Goal: Find contact information: Find contact information

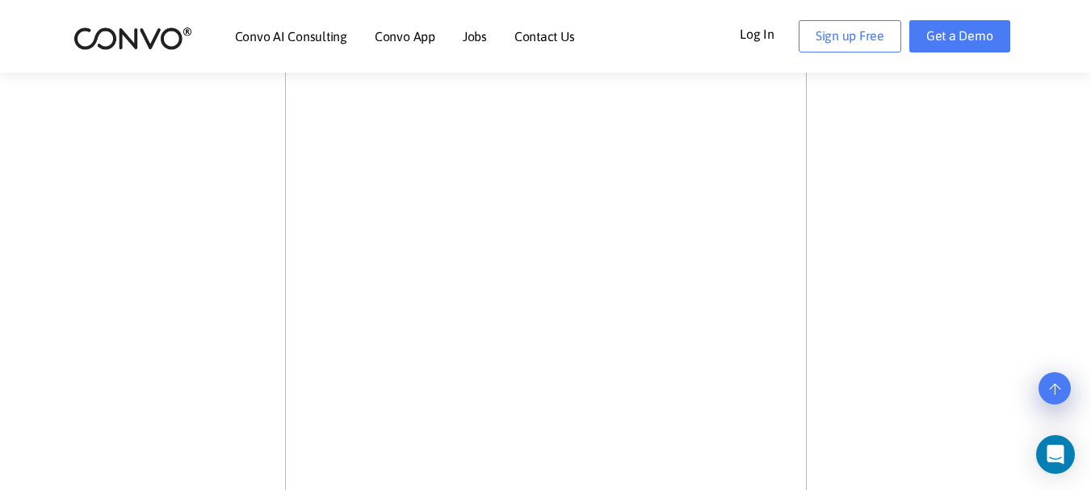
scroll to position [521, 0]
click at [551, 33] on link "Contact Us" at bounding box center [544, 36] width 61 height 13
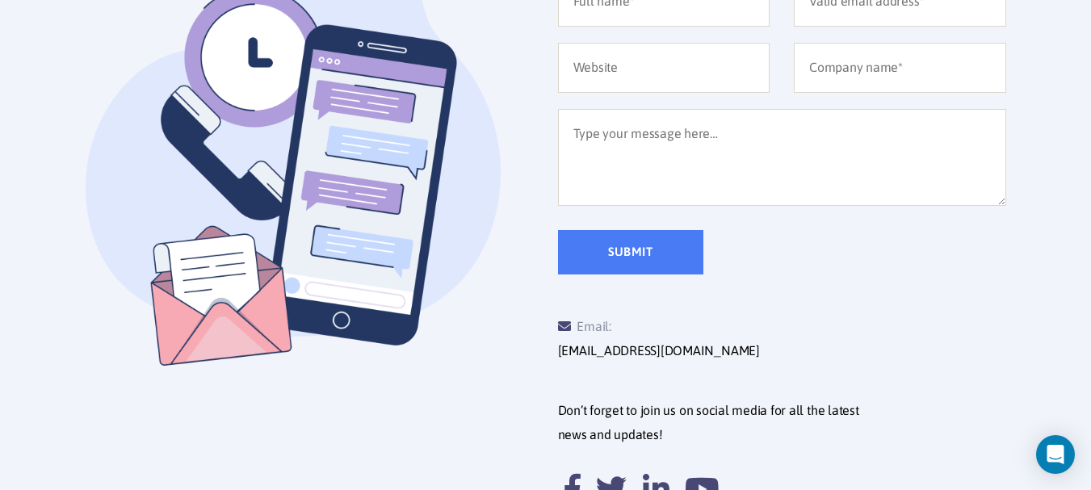
scroll to position [646, 0]
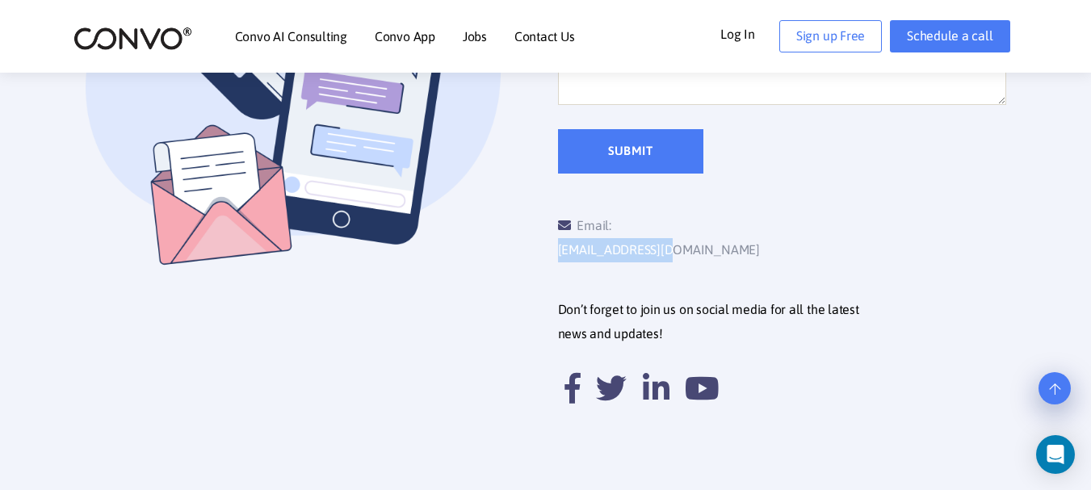
drag, startPoint x: 748, startPoint y: 219, endPoint x: 618, endPoint y: 219, distance: 130.0
click at [618, 219] on div "Email: [EMAIL_ADDRESS][DOMAIN_NAME]" at bounding box center [670, 238] width 224 height 48
copy link "[EMAIL_ADDRESS][DOMAIN_NAME]"
